Goal: Check status: Check status

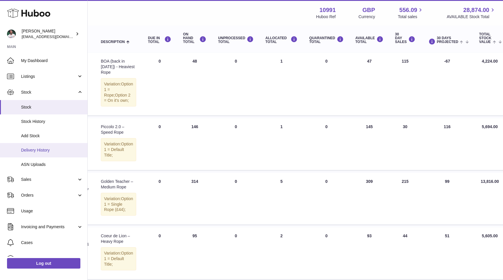
click at [60, 150] on span "Delivery History" at bounding box center [52, 150] width 62 height 6
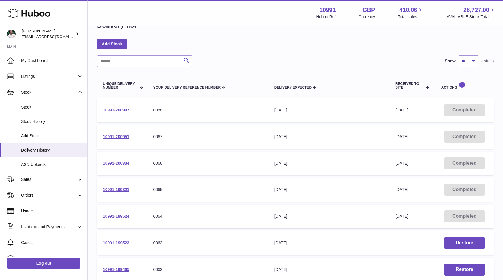
scroll to position [19, 0]
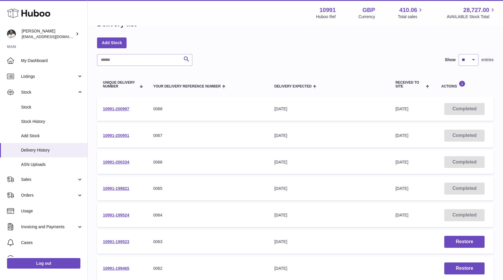
click at [117, 165] on td "10991-200334" at bounding box center [122, 162] width 50 height 24
click at [118, 162] on link "10991-200334" at bounding box center [116, 162] width 26 height 5
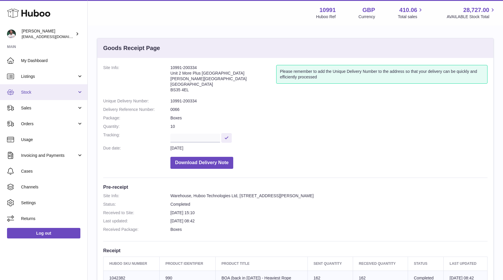
click at [65, 91] on span "Stock" at bounding box center [49, 93] width 56 height 6
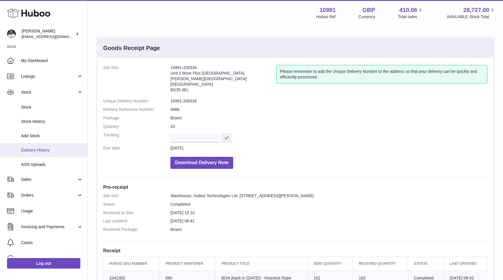
click at [47, 155] on link "Delivery History" at bounding box center [43, 150] width 87 height 14
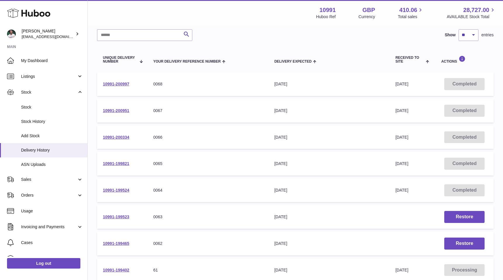
scroll to position [51, 0]
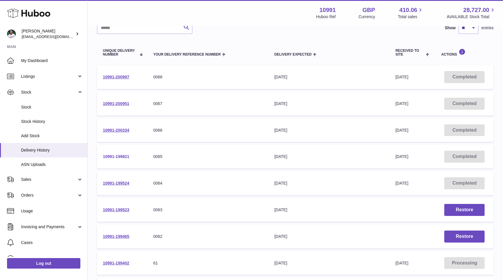
click at [111, 156] on link "10991-199821" at bounding box center [116, 156] width 26 height 5
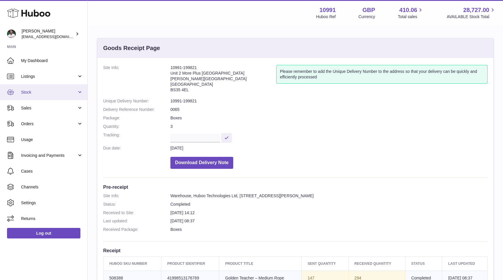
click at [56, 96] on link "Stock" at bounding box center [43, 92] width 87 height 16
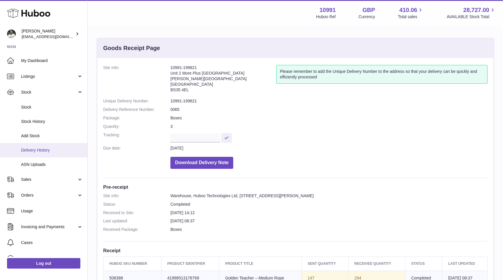
click at [41, 150] on span "Delivery History" at bounding box center [52, 150] width 62 height 6
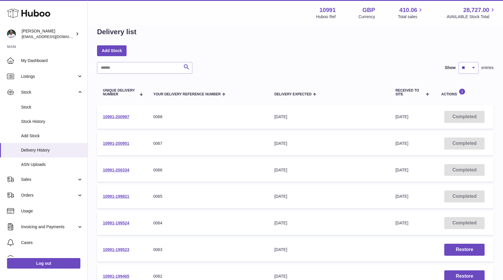
scroll to position [15, 0]
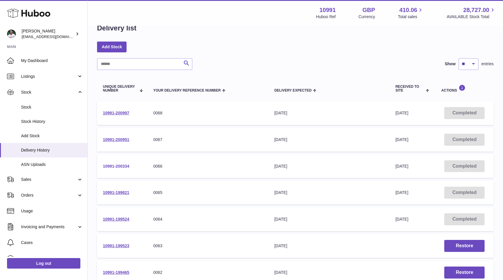
click at [119, 168] on link "10991-200334" at bounding box center [116, 166] width 26 height 5
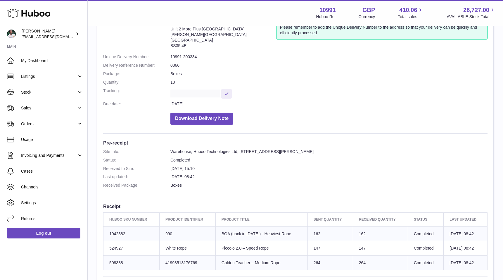
scroll to position [67, 0]
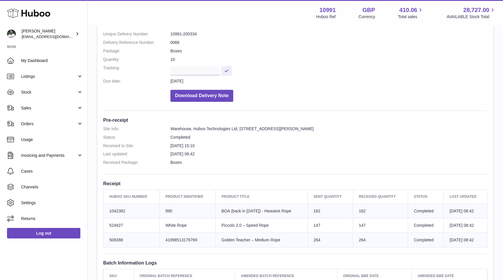
drag, startPoint x: 0, startPoint y: 0, endPoint x: 203, endPoint y: 44, distance: 207.8
click at [218, 179] on div "Site Info: 10991-200334 Unit [GEOGRAPHIC_DATA][STREET_ADDRESS][PERSON_NAME] Ple…" at bounding box center [295, 158] width 396 height 335
